Goal: Task Accomplishment & Management: Use online tool/utility

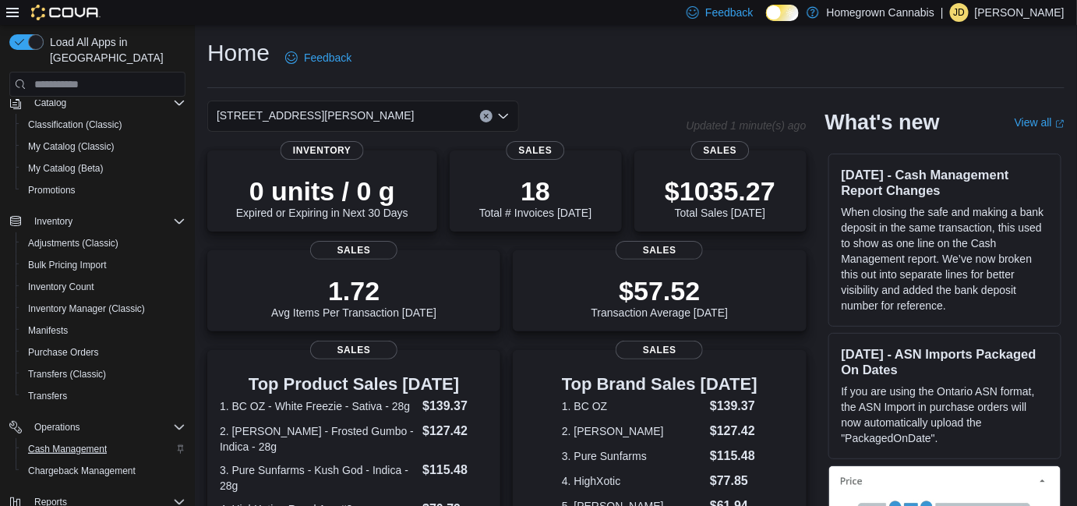
scroll to position [232, 0]
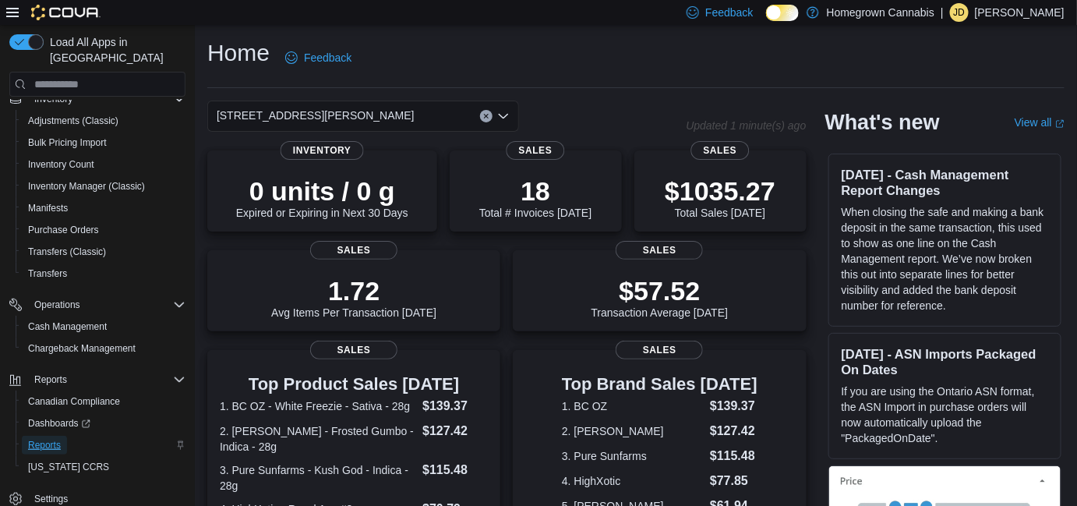
click at [61, 436] on link "Reports" at bounding box center [44, 445] width 45 height 19
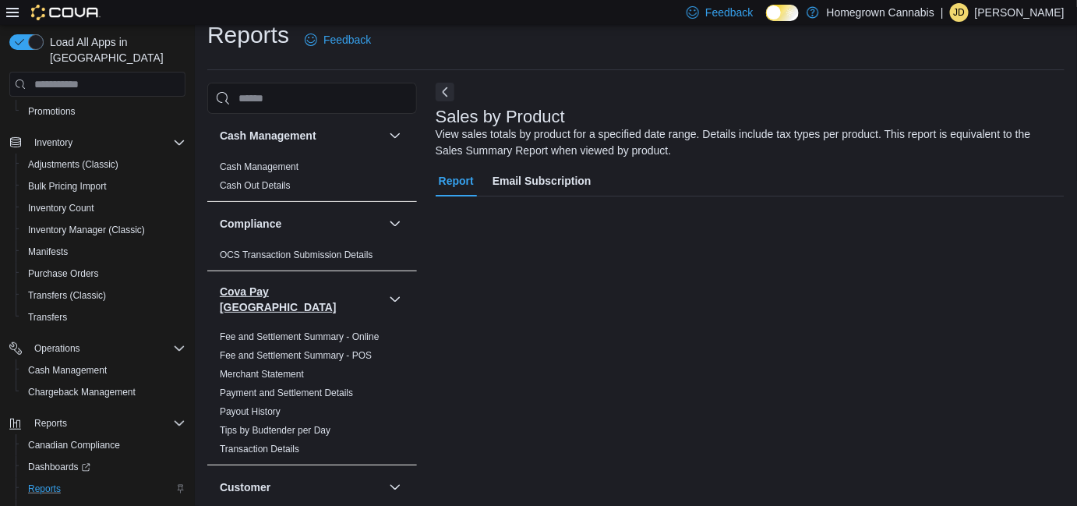
scroll to position [51, 0]
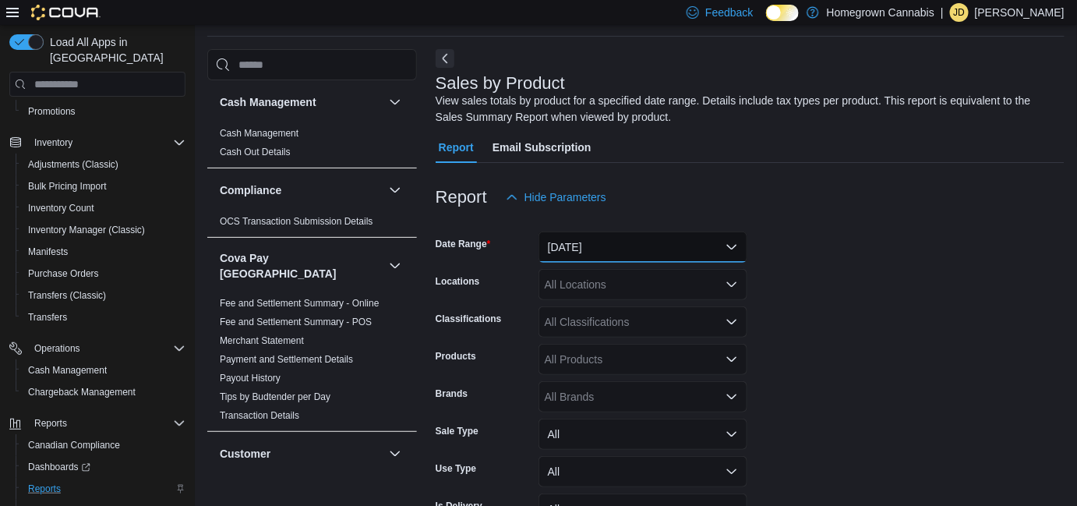
click at [605, 245] on button "[DATE]" at bounding box center [643, 247] width 209 height 31
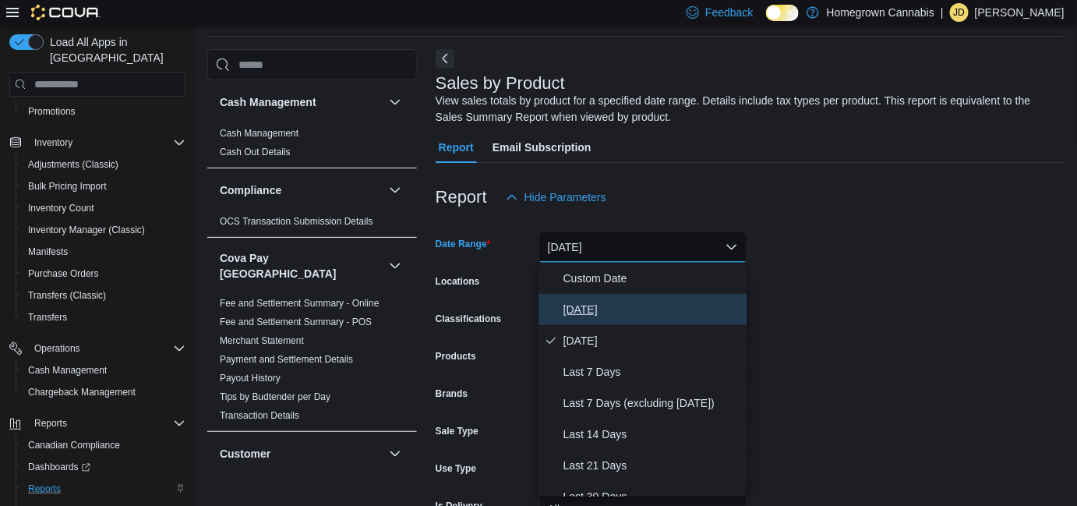
click at [592, 304] on span "[DATE]" at bounding box center [653, 309] width 178 height 19
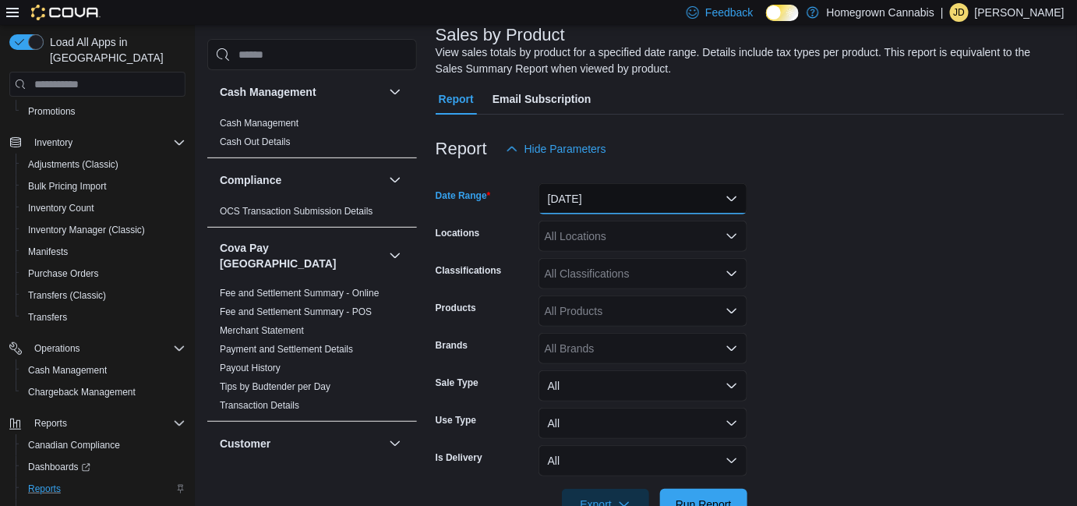
scroll to position [145, 0]
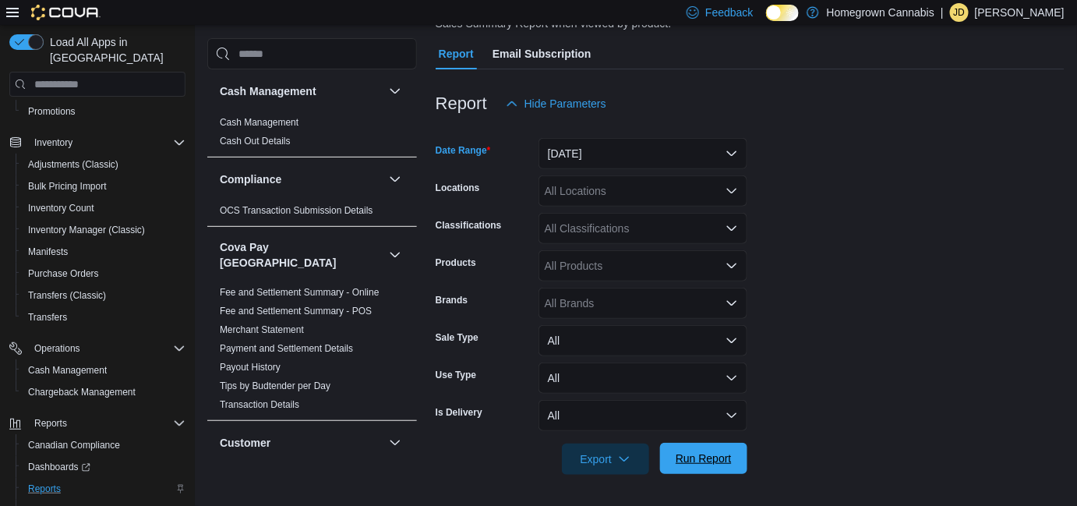
click at [700, 447] on span "Run Report" at bounding box center [704, 458] width 69 height 31
click at [620, 456] on icon "button" at bounding box center [624, 458] width 12 height 12
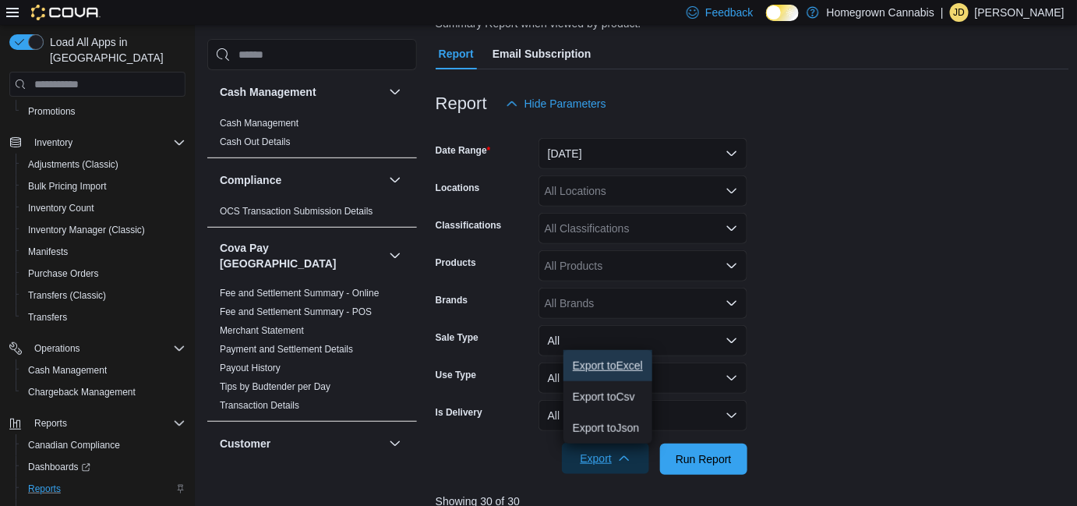
click at [612, 366] on span "Export to Excel" at bounding box center [608, 365] width 70 height 12
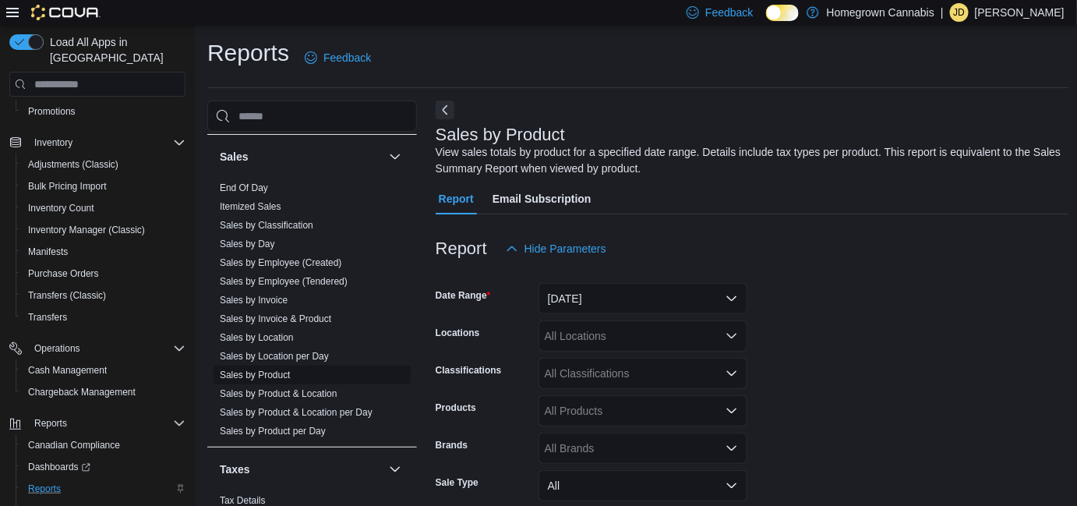
scroll to position [1204, 0]
click at [260, 237] on link "Sales by Day" at bounding box center [247, 242] width 55 height 11
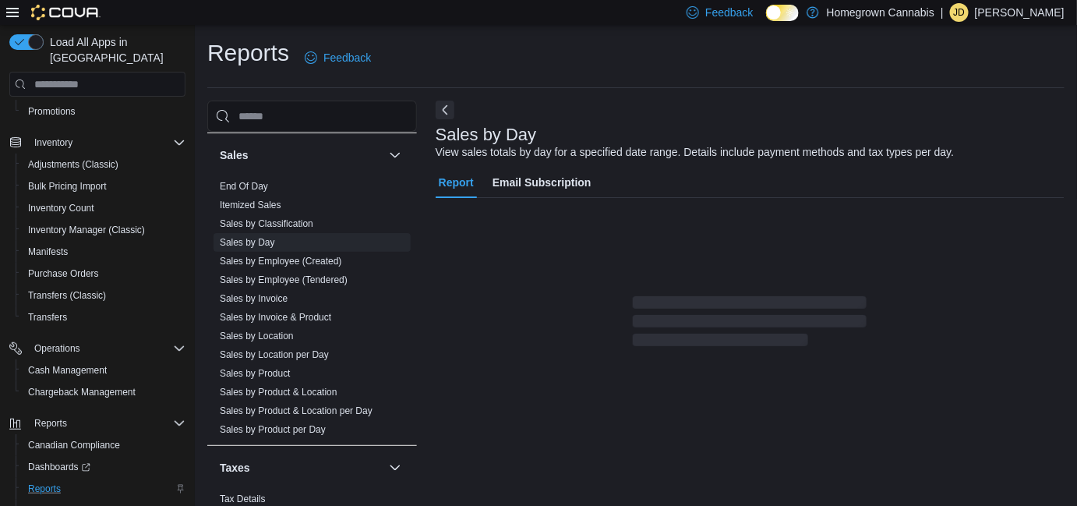
scroll to position [35, 0]
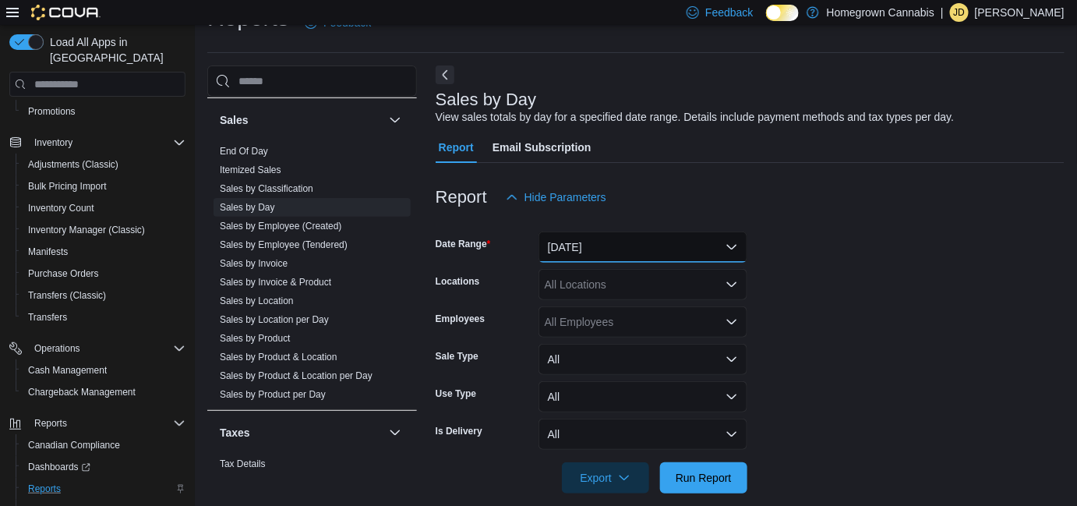
drag, startPoint x: 650, startPoint y: 253, endPoint x: 642, endPoint y: 256, distance: 8.4
click at [646, 253] on button "[DATE]" at bounding box center [643, 247] width 209 height 31
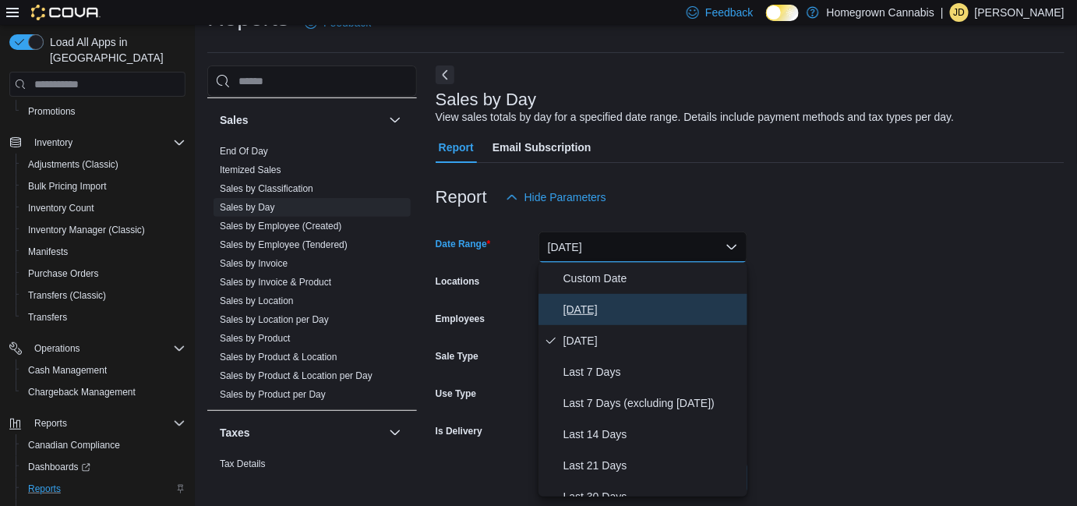
click at [624, 299] on button "[DATE]" at bounding box center [643, 309] width 209 height 31
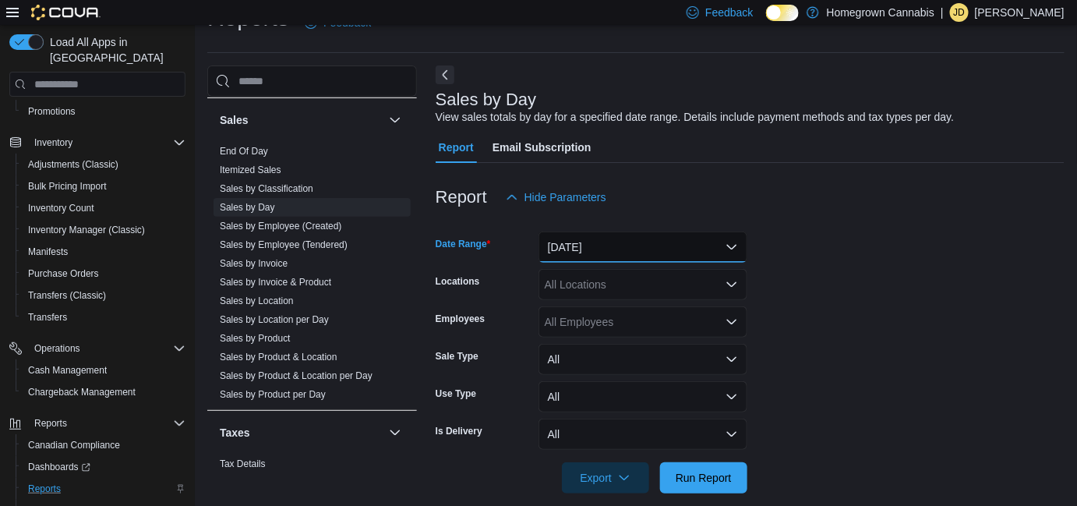
scroll to position [54, 0]
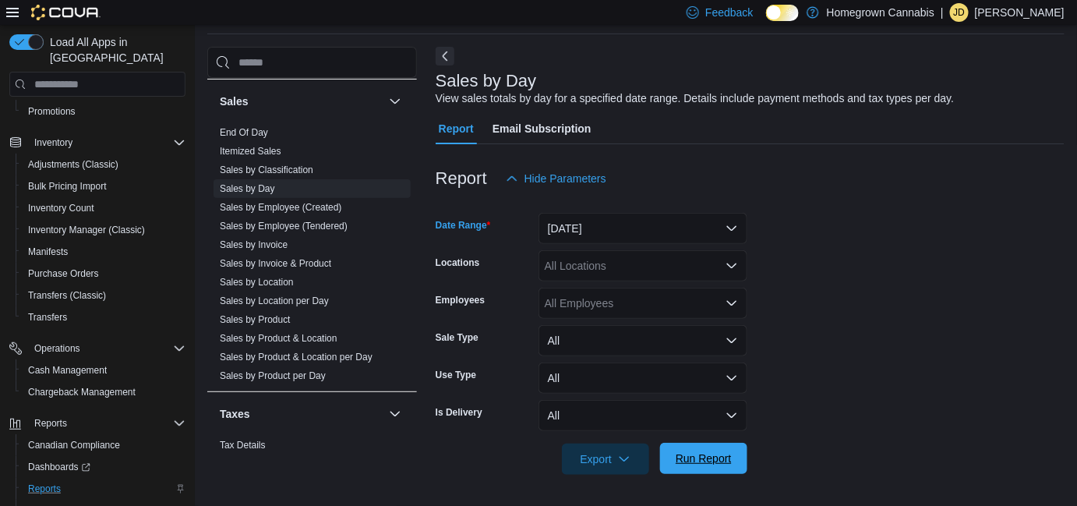
click at [688, 456] on span "Run Report" at bounding box center [704, 459] width 56 height 16
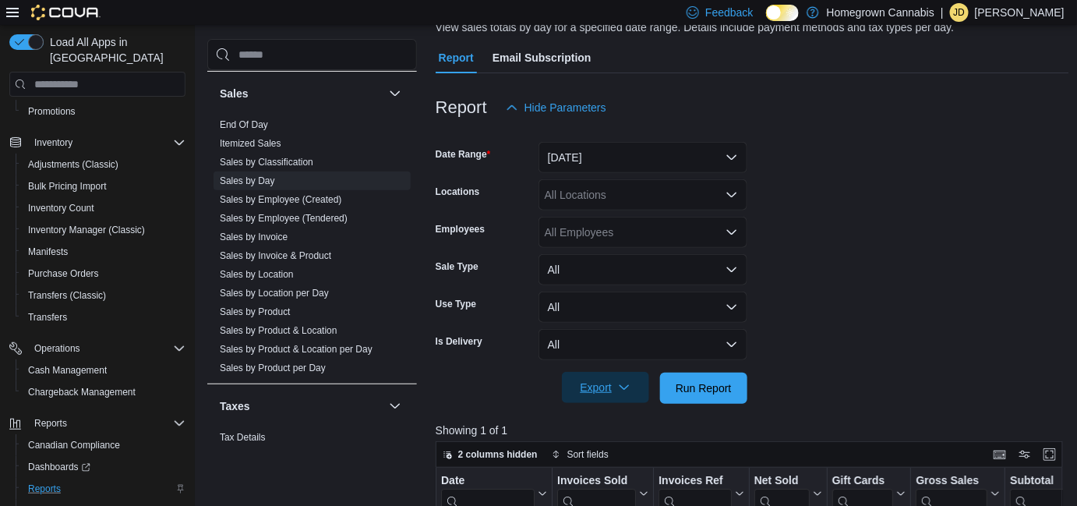
click at [603, 386] on span "Export" at bounding box center [605, 387] width 69 height 31
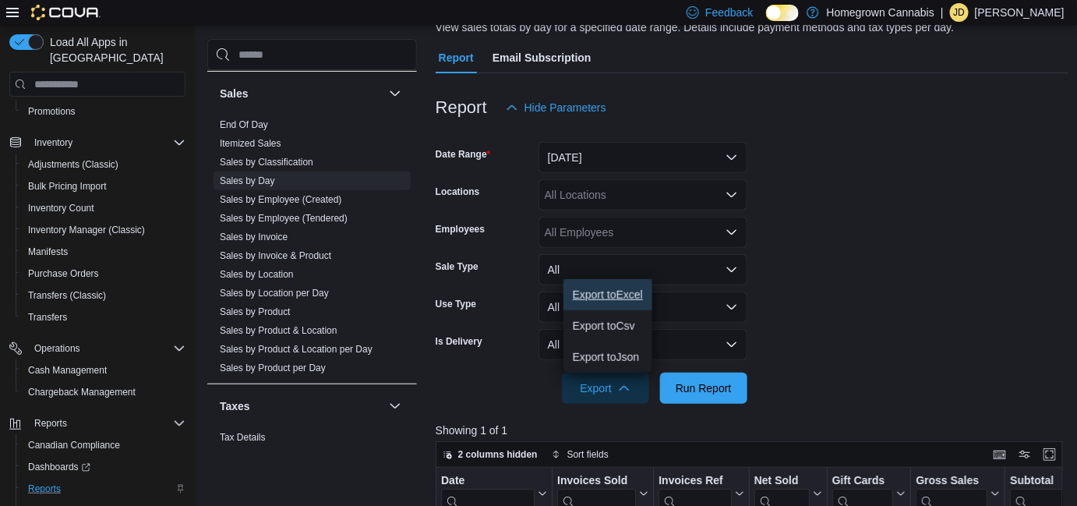
click at [605, 299] on span "Export to Excel" at bounding box center [608, 294] width 70 height 12
